Goal: Understand process/instructions: Learn about a topic

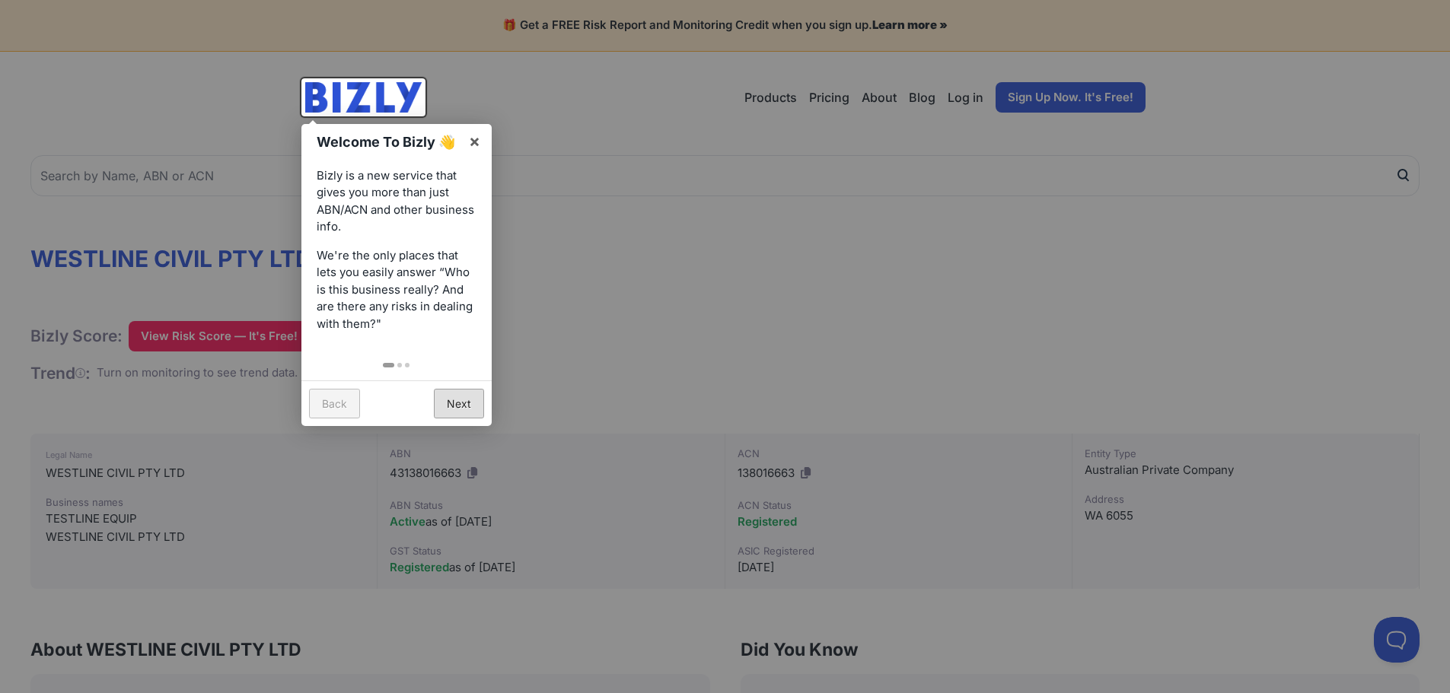
click at [463, 419] on div "Back Next" at bounding box center [396, 403] width 190 height 46
click at [463, 416] on link "Next" at bounding box center [459, 404] width 50 height 30
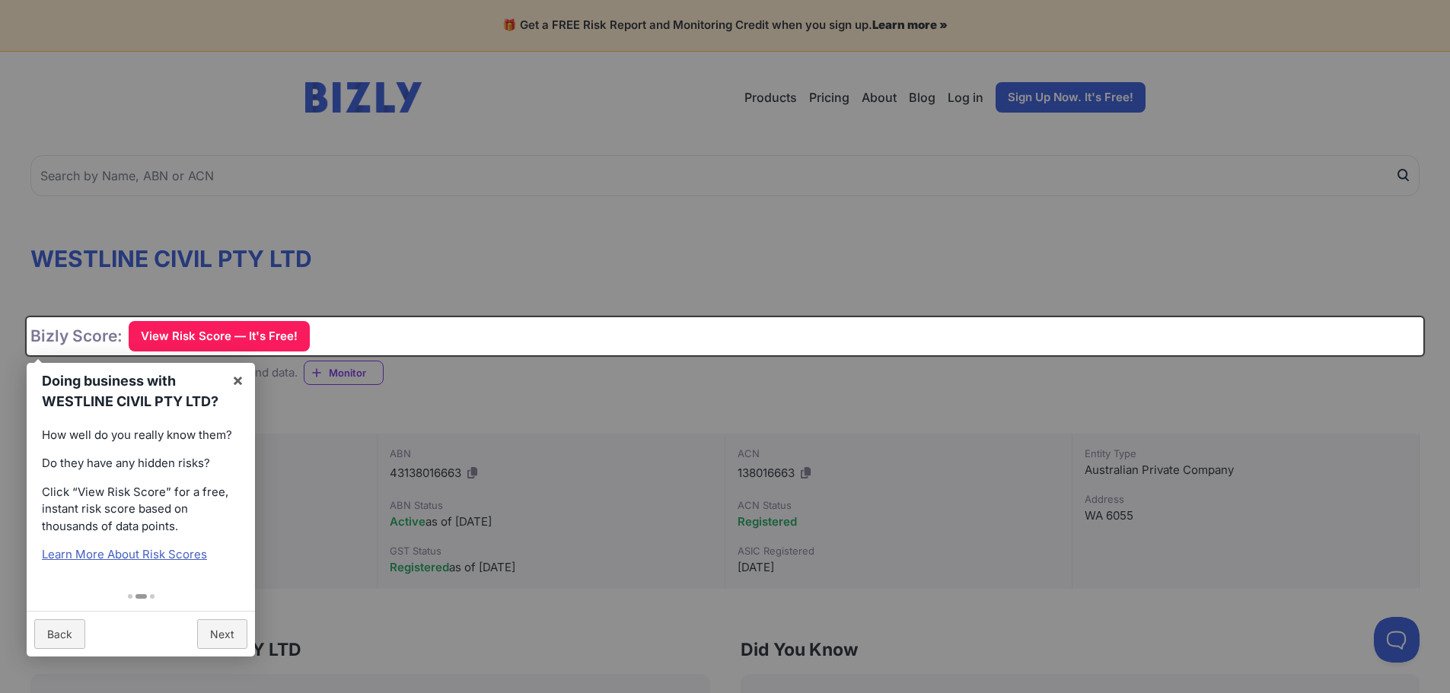
click at [218, 607] on div at bounding box center [141, 595] width 228 height 33
click at [221, 616] on div "Back Next" at bounding box center [141, 634] width 228 height 46
drag, startPoint x: 221, startPoint y: 616, endPoint x: 225, endPoint y: 625, distance: 9.5
click at [222, 619] on div "Back Next" at bounding box center [141, 634] width 228 height 46
click at [225, 625] on link "Next" at bounding box center [222, 634] width 50 height 30
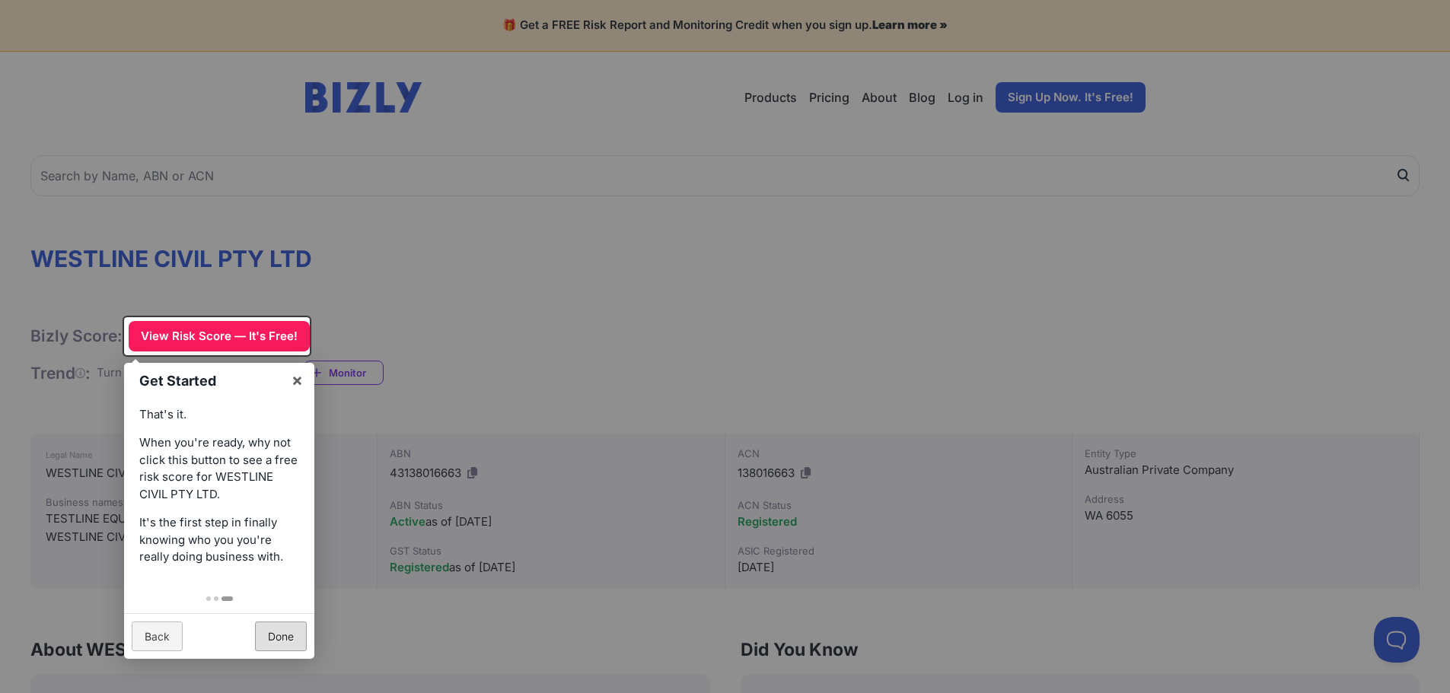
click at [225, 625] on div "Back Done" at bounding box center [219, 636] width 190 height 46
click at [292, 641] on link "Done" at bounding box center [281, 637] width 52 height 30
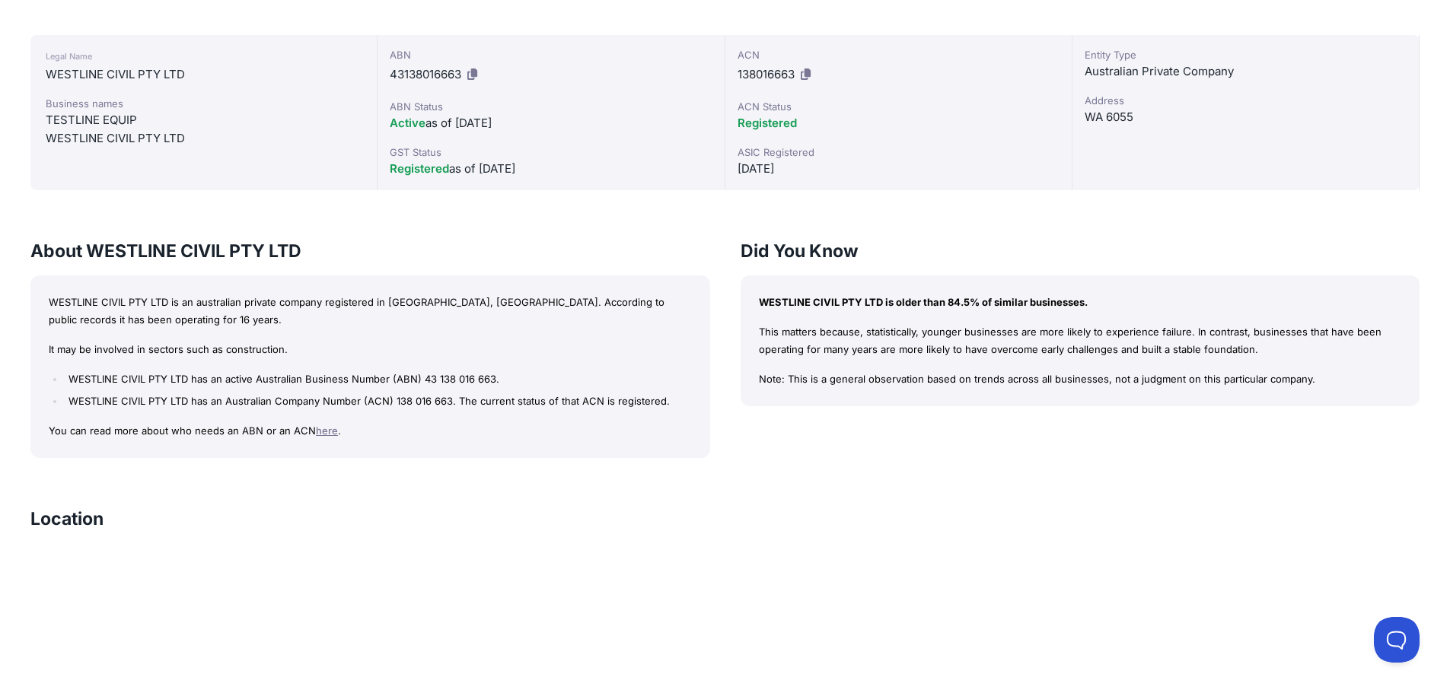
scroll to position [152, 0]
